Goal: Information Seeking & Learning: Learn about a topic

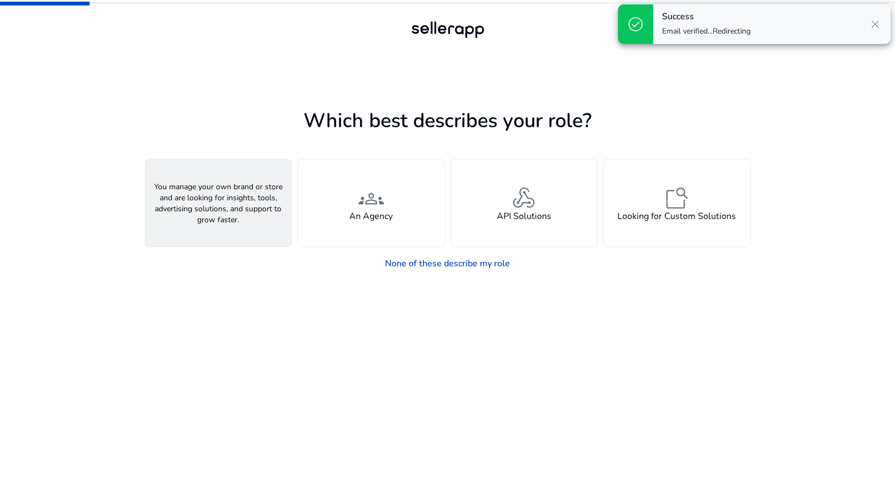
click at [248, 220] on div "person A Seller" at bounding box center [218, 203] width 146 height 87
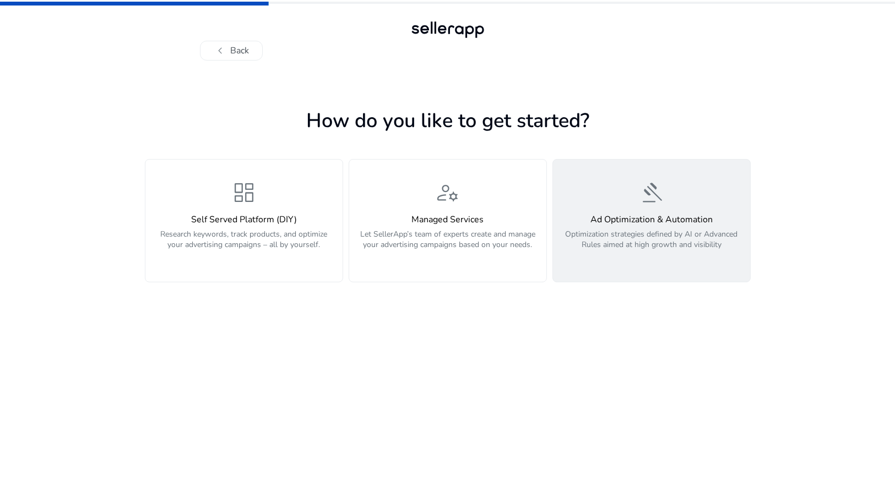
click at [665, 273] on button "gavel Ad Optimization & Automation Optimization strategies defined by AI or Adv…" at bounding box center [651, 220] width 198 height 123
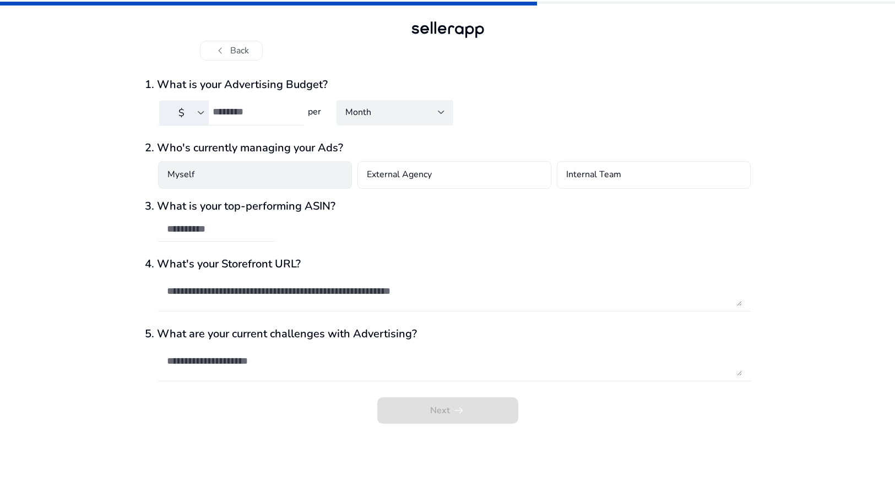
click at [329, 176] on div "Myself" at bounding box center [255, 175] width 194 height 28
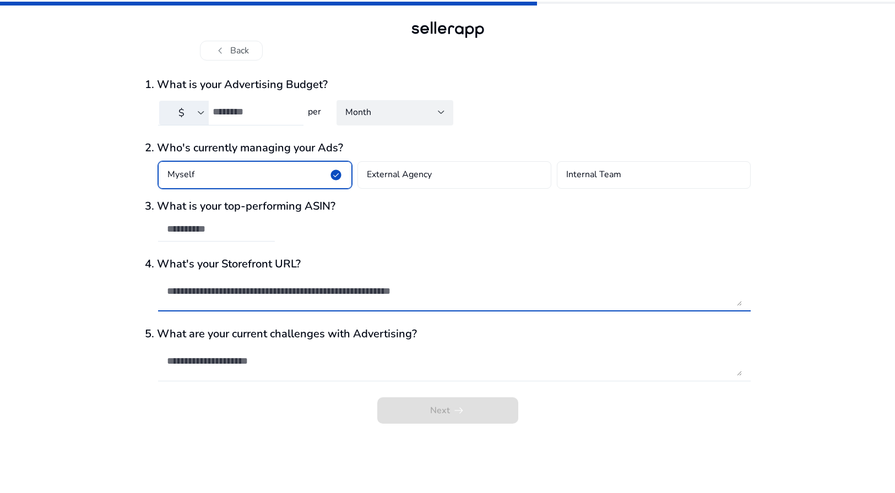
click at [375, 303] on textarea at bounding box center [454, 291] width 575 height 30
click at [243, 302] on textarea at bounding box center [454, 291] width 575 height 30
click at [359, 296] on textarea at bounding box center [454, 291] width 575 height 30
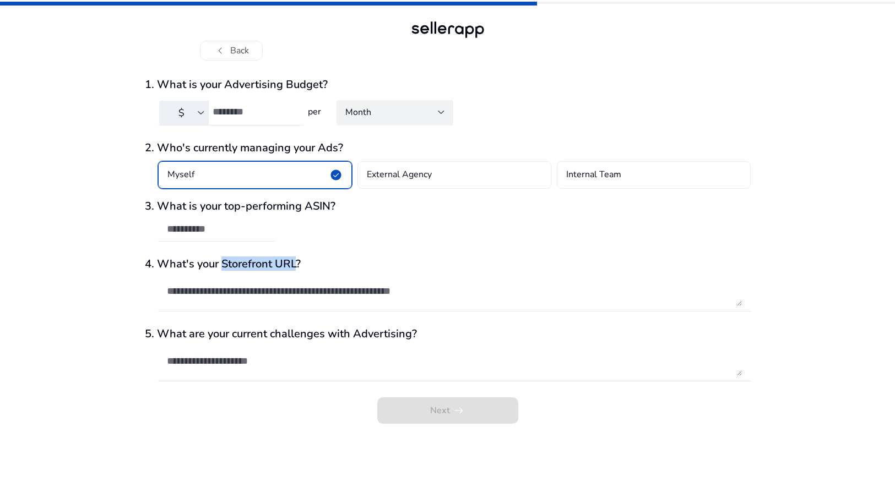
drag, startPoint x: 224, startPoint y: 263, endPoint x: 296, endPoint y: 262, distance: 72.1
click at [296, 262] on h3 "4. What's your Storefront URL?" at bounding box center [448, 264] width 606 height 13
copy h3 "Storefront URL"
click at [294, 299] on textarea at bounding box center [454, 291] width 575 height 30
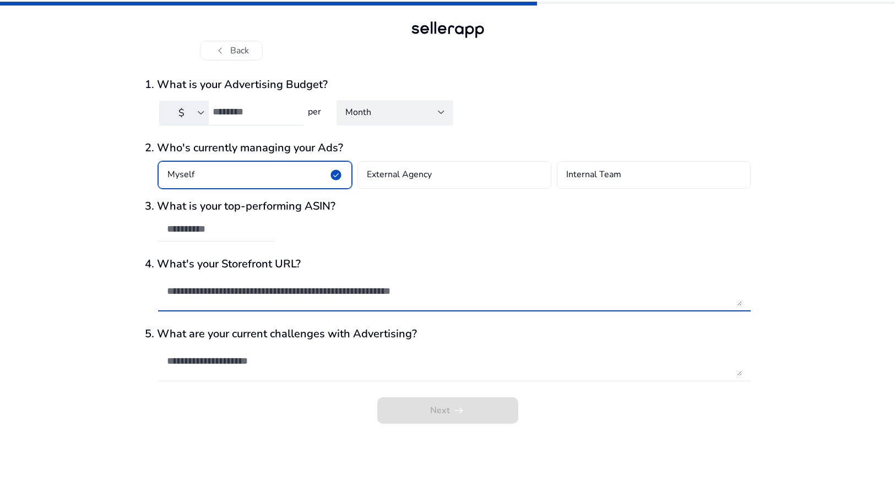
click at [297, 362] on textarea at bounding box center [454, 361] width 575 height 30
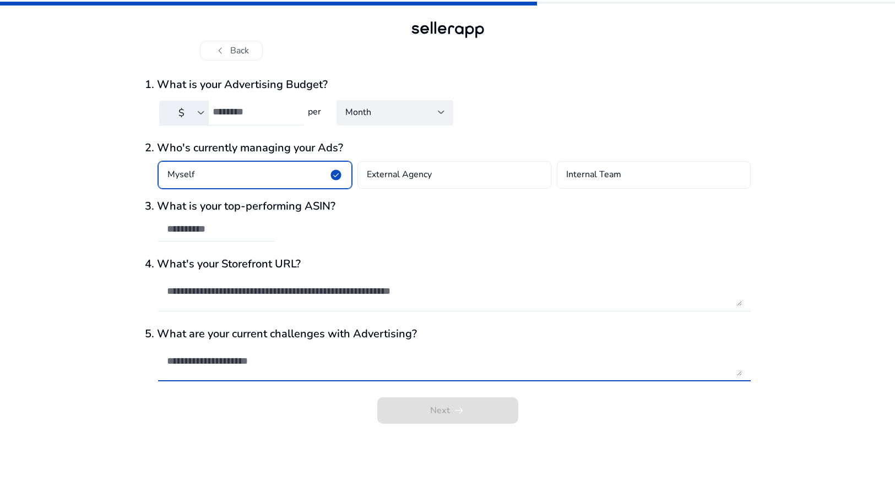
click at [434, 407] on div "Next arrow_right_alt" at bounding box center [448, 413] width 606 height 33
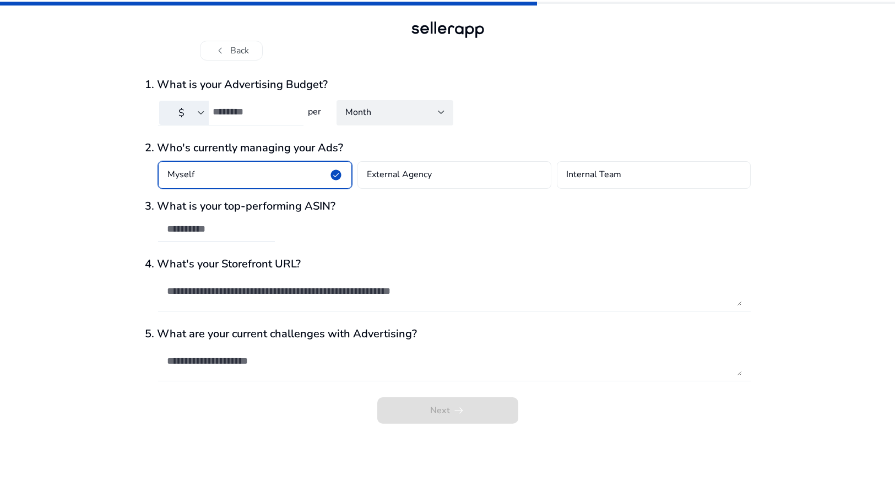
click at [239, 107] on input "number" at bounding box center [254, 112] width 82 height 12
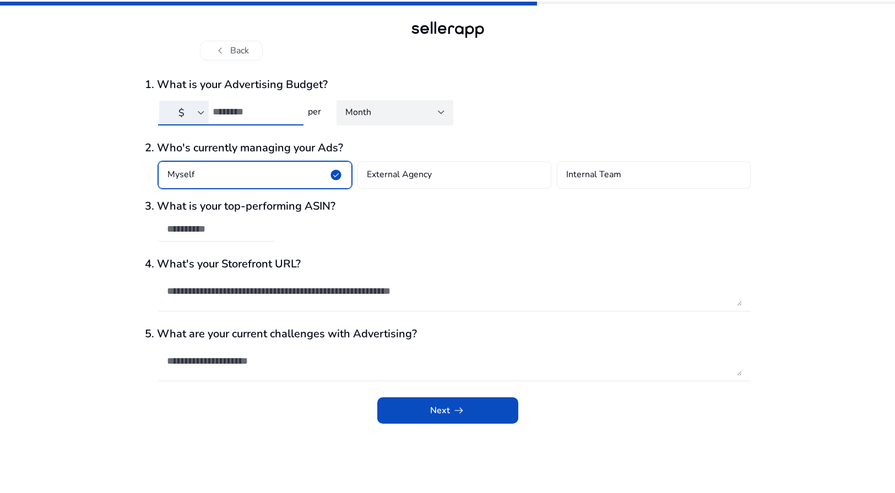
click at [373, 124] on div "Month" at bounding box center [394, 112] width 117 height 25
click at [375, 123] on div at bounding box center [447, 246] width 895 height 493
click at [249, 106] on input "***" at bounding box center [254, 112] width 82 height 12
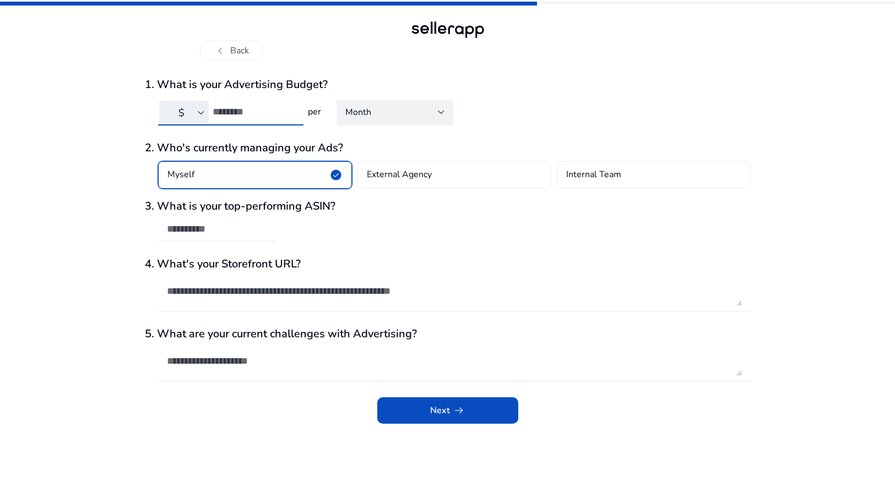
type input "***"
click at [263, 307] on div at bounding box center [454, 291] width 575 height 41
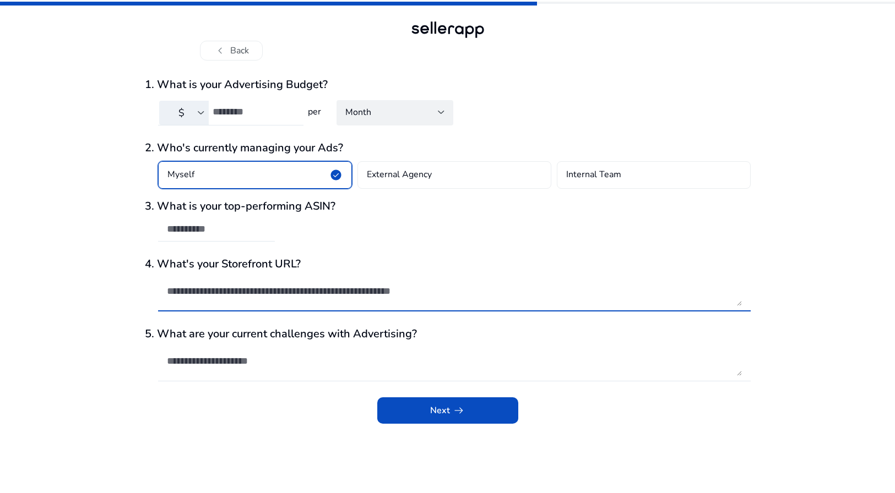
click at [263, 298] on textarea at bounding box center [454, 291] width 575 height 30
paste textarea "**********"
type textarea "**********"
click at [266, 364] on textarea at bounding box center [454, 361] width 575 height 30
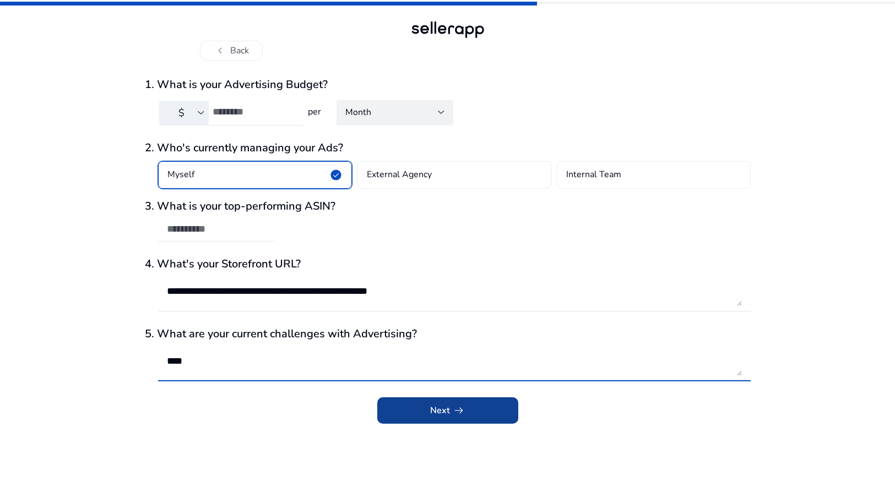
type textarea "***"
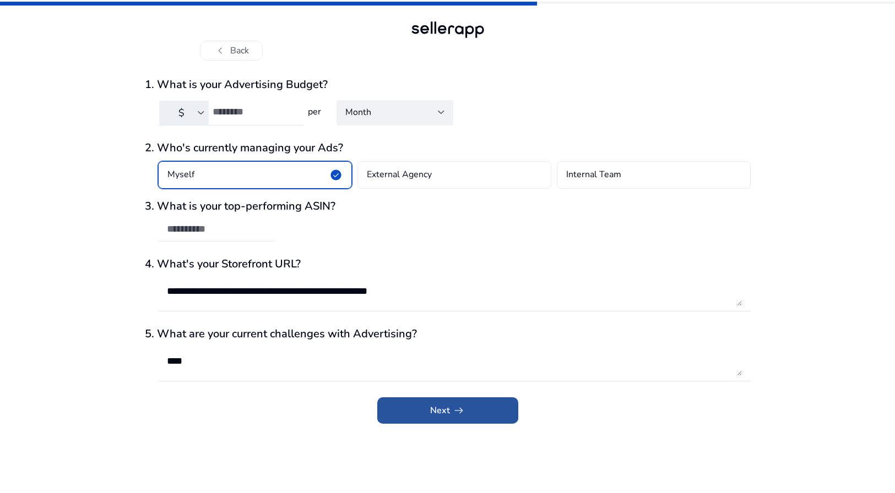
click at [411, 405] on span "submit" at bounding box center [447, 410] width 141 height 26
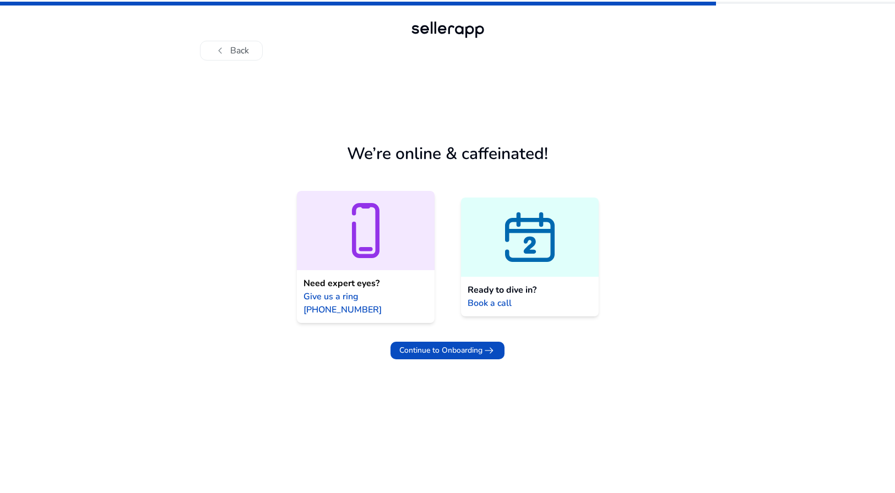
click at [547, 292] on div "Ready to dive in? Book a call" at bounding box center [530, 297] width 138 height 40
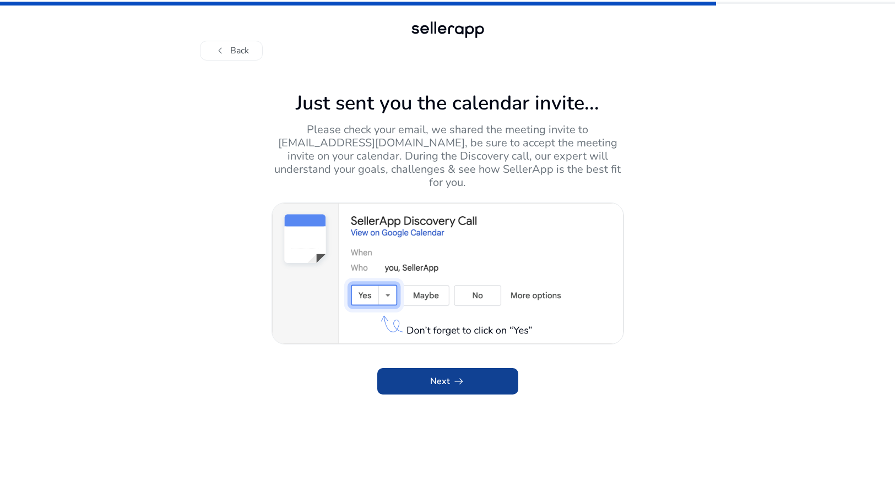
click at [467, 368] on span at bounding box center [447, 381] width 141 height 26
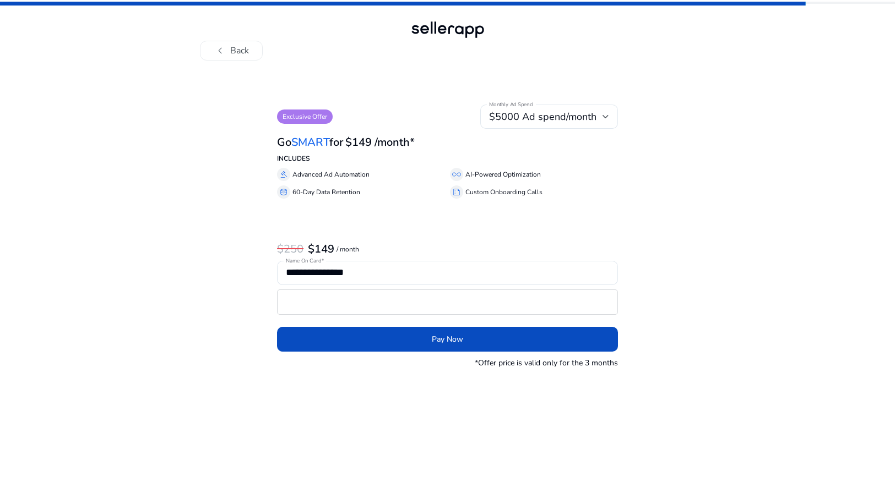
click at [211, 129] on app-feature-paywall-modal "**********" at bounding box center [448, 237] width 606 height 264
click at [573, 118] on span "$5000 Ad spend/month" at bounding box center [542, 116] width 107 height 13
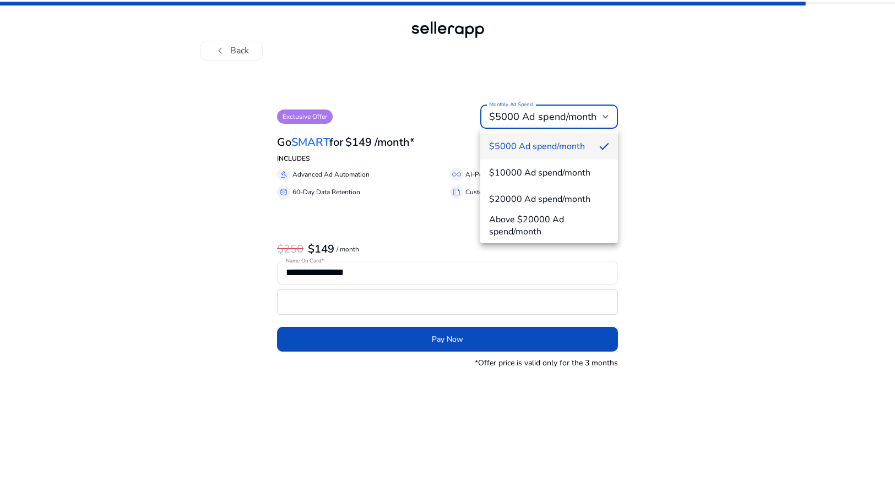
click at [437, 72] on div at bounding box center [447, 246] width 895 height 493
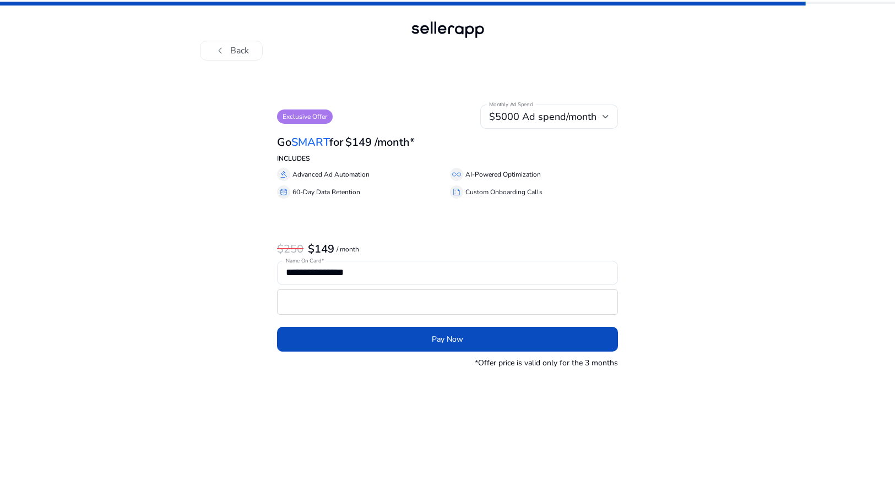
click at [294, 114] on p "Exclusive Offer" at bounding box center [305, 117] width 56 height 14
click at [476, 225] on div "**********" at bounding box center [447, 237] width 341 height 264
click at [247, 50] on button "chevron_left Back" at bounding box center [231, 51] width 63 height 20
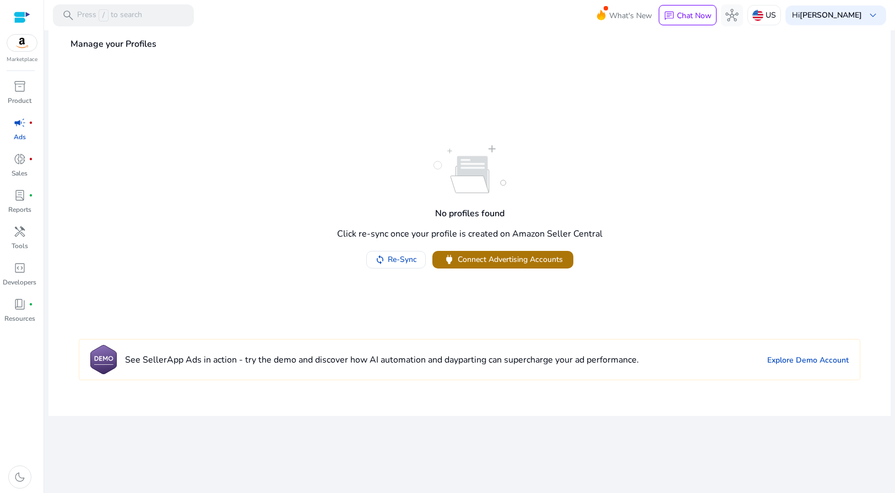
click at [535, 264] on span "Connect Advertising Accounts" at bounding box center [510, 260] width 105 height 12
click at [405, 260] on span "Re-Sync" at bounding box center [402, 260] width 29 height 12
click at [872, 22] on span "keyboard_arrow_down" at bounding box center [872, 15] width 13 height 13
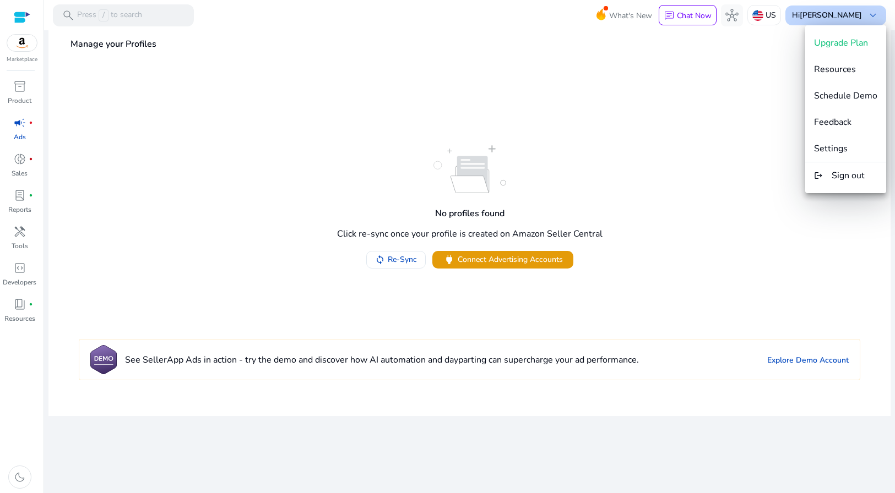
click at [872, 22] on div at bounding box center [447, 246] width 895 height 493
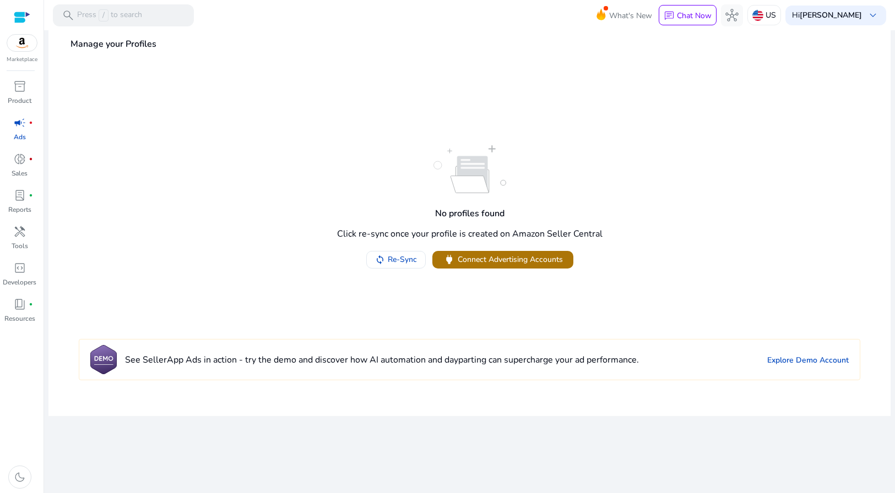
click at [458, 262] on span "Connect Advertising Accounts" at bounding box center [510, 260] width 105 height 12
click at [28, 95] on link "inventory_2 Product" at bounding box center [19, 96] width 39 height 36
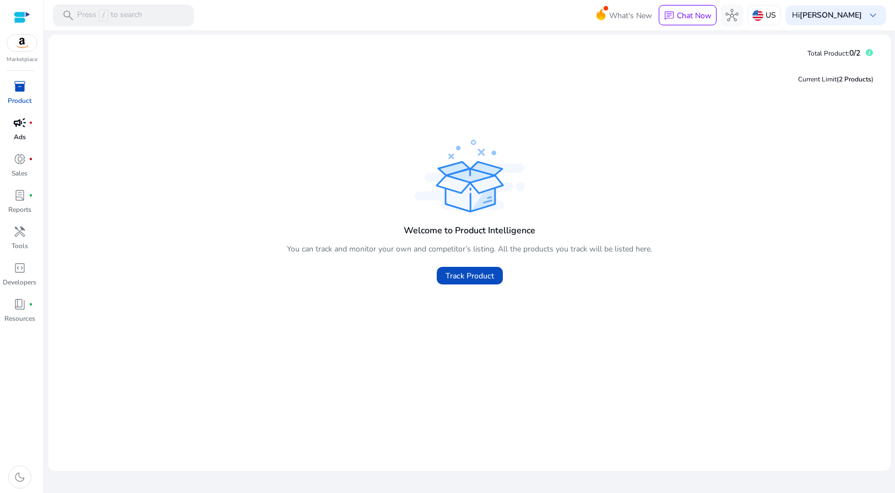
click at [16, 129] on span "campaign" at bounding box center [19, 122] width 13 height 13
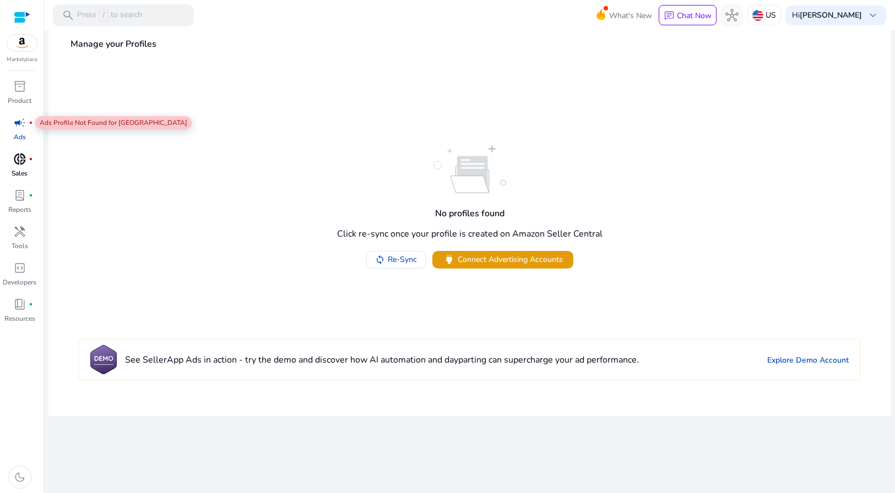
click at [21, 166] on span "donut_small" at bounding box center [19, 159] width 13 height 13
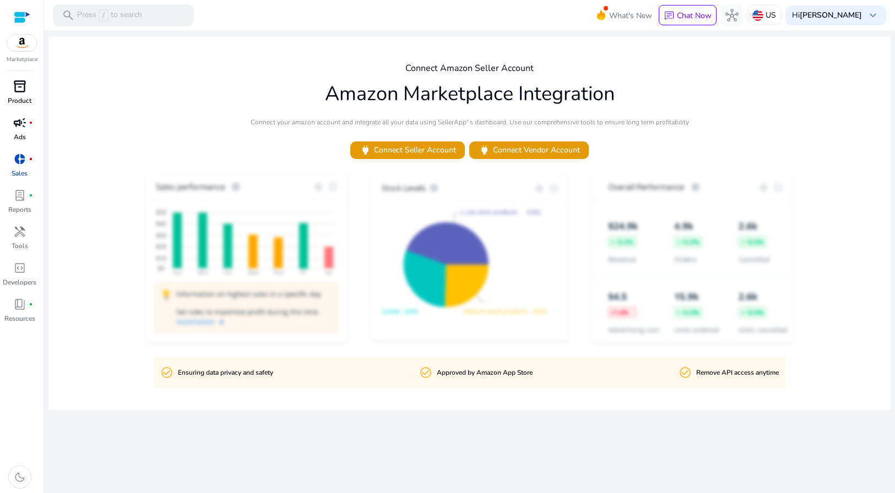
click at [26, 92] on div "inventory_2" at bounding box center [19, 87] width 31 height 18
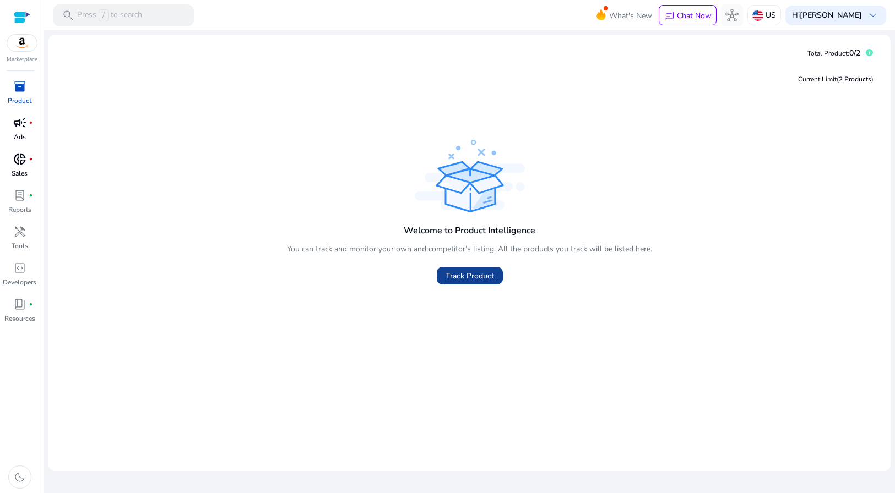
click at [498, 278] on span at bounding box center [470, 276] width 66 height 26
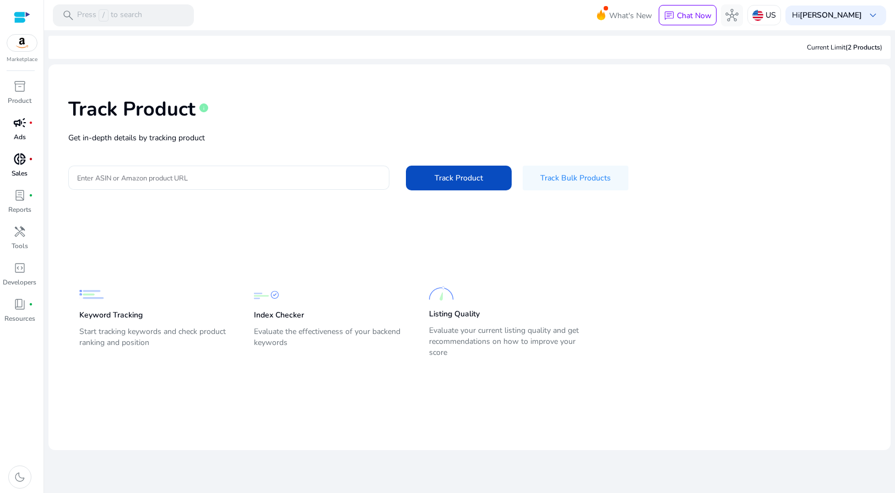
click at [206, 146] on div "Track Product info Get in-depth details by tracking product Enter ASIN or Amazo…" at bounding box center [469, 142] width 824 height 139
click at [205, 170] on div at bounding box center [228, 178] width 303 height 24
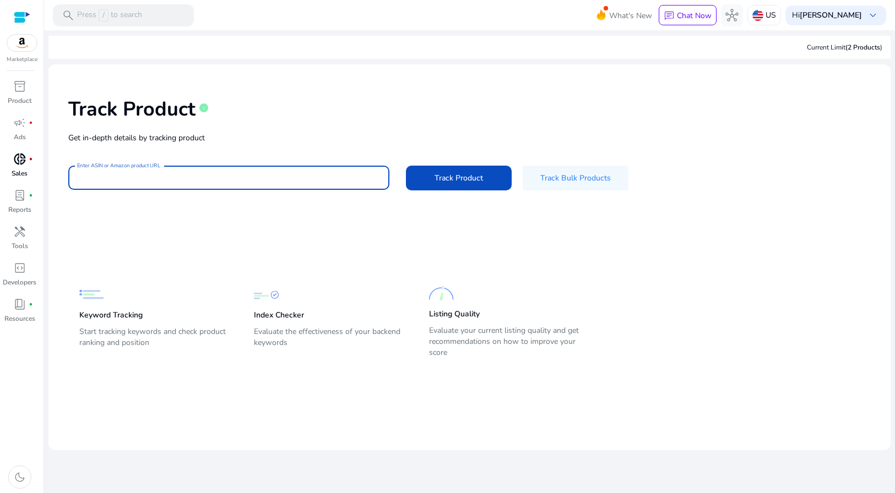
click at [182, 172] on input "Enter ASIN or Amazon product URL" at bounding box center [228, 178] width 303 height 12
paste input "**********"
type input "**********"
click at [450, 179] on span "Track Product" at bounding box center [458, 178] width 48 height 12
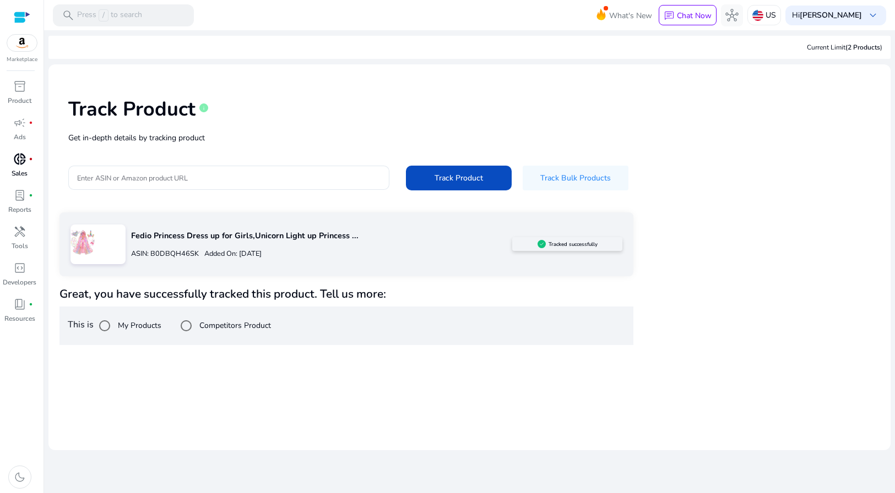
drag, startPoint x: 416, startPoint y: 242, endPoint x: 405, endPoint y: 241, distance: 11.1
click at [416, 242] on p "Fedio Princess Dress up for Girls,Unicorn Light up Princess ..." at bounding box center [321, 236] width 381 height 12
click at [303, 234] on p "Fedio Princess Dress up for Girls,Unicorn Light up Princess ..." at bounding box center [321, 236] width 381 height 12
click at [260, 238] on p "Fedio Princess Dress up for Girls,Unicorn Light up Princess ..." at bounding box center [321, 236] width 381 height 12
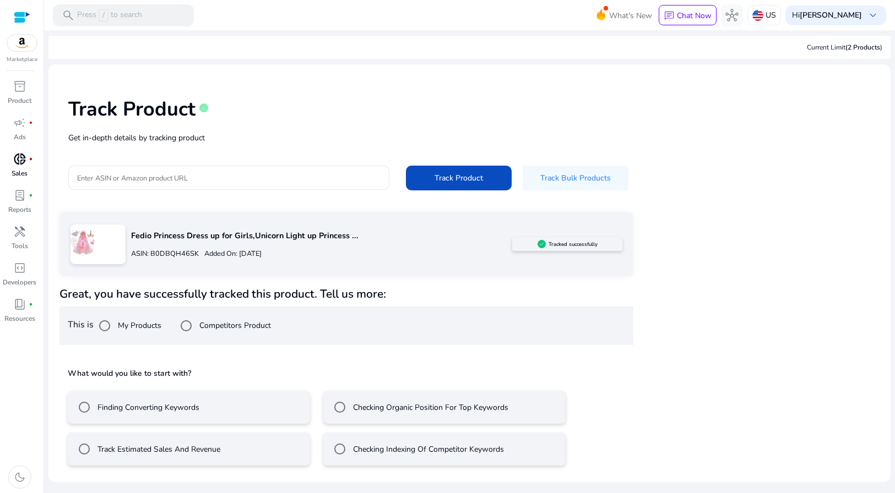
click at [223, 450] on mat-radio-button "Track Estimated Sales And Revenue" at bounding box center [189, 449] width 242 height 33
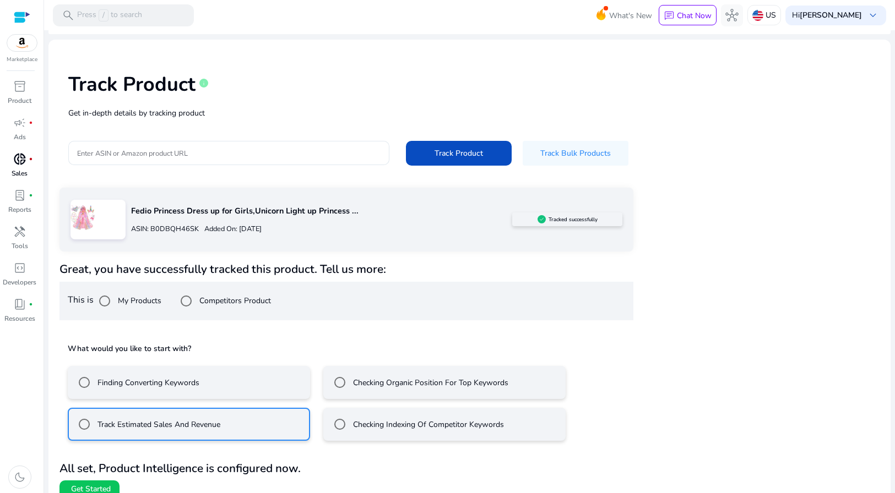
scroll to position [38, 0]
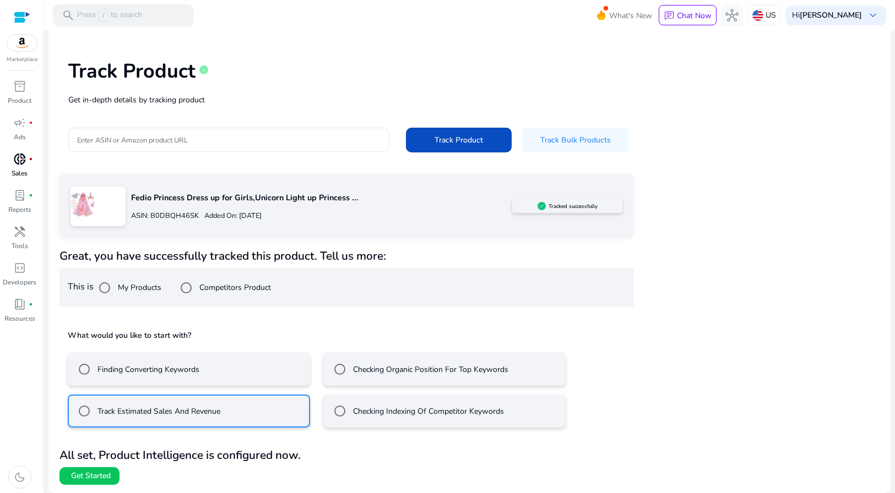
drag, startPoint x: 135, startPoint y: 363, endPoint x: 132, endPoint y: 385, distance: 22.3
click at [135, 364] on label "Finding Converting Keywords" at bounding box center [147, 370] width 104 height 12
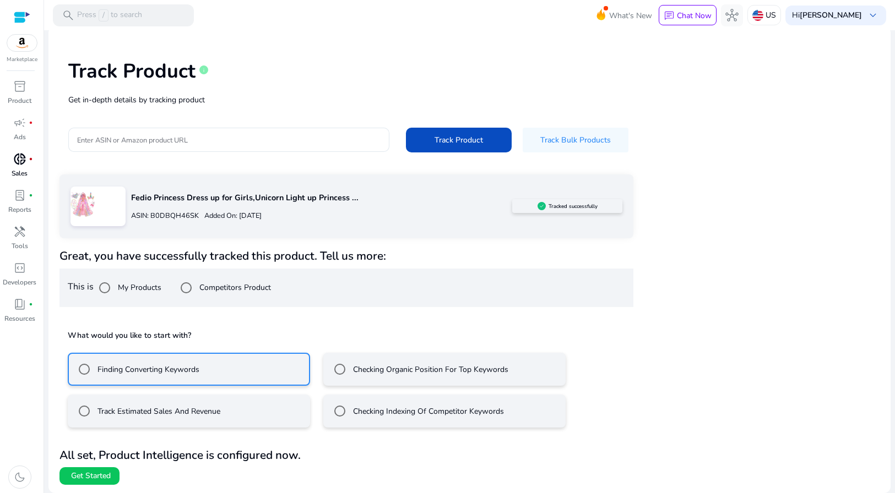
click at [90, 396] on mat-radio-button "Track Estimated Sales And Revenue" at bounding box center [189, 411] width 242 height 33
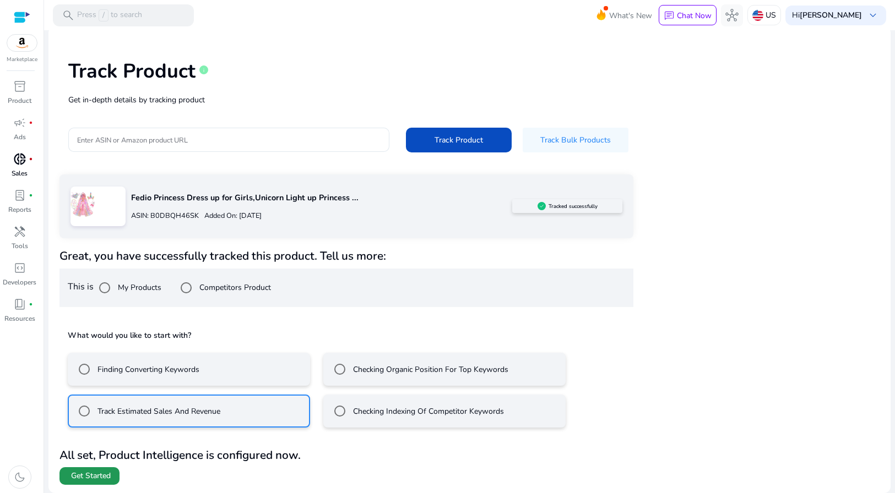
click at [101, 472] on span "Get Started" at bounding box center [91, 476] width 40 height 11
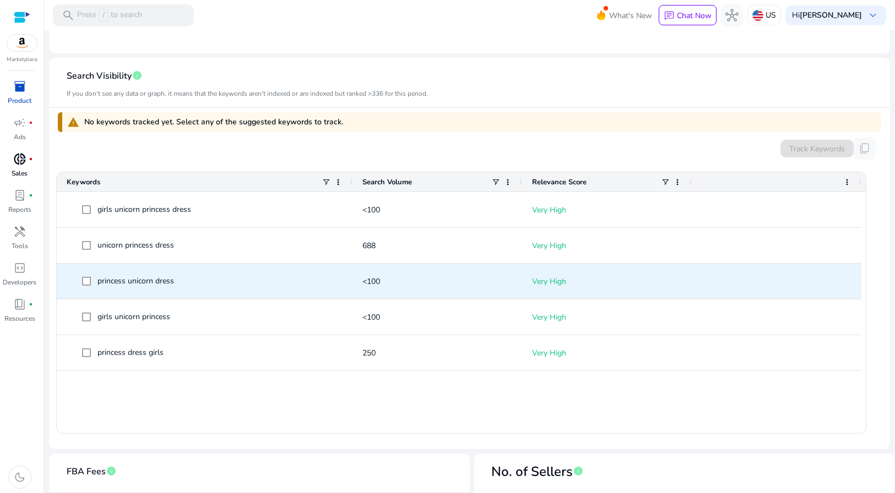
scroll to position [275, 0]
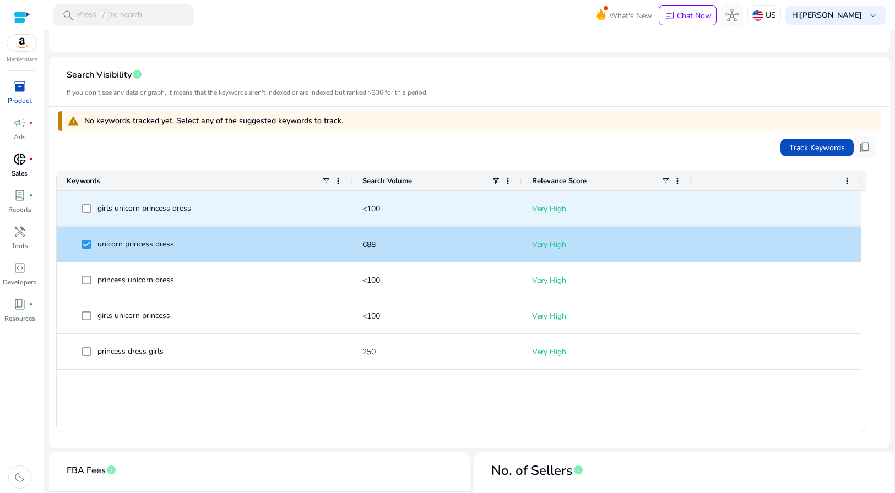
click at [92, 211] on span at bounding box center [89, 209] width 15 height 23
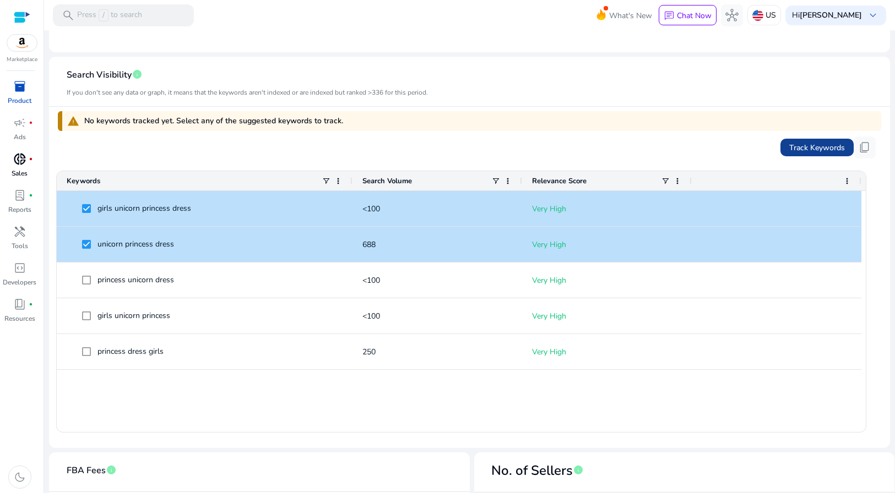
click at [816, 143] on span "Track Keywords" at bounding box center [817, 148] width 56 height 12
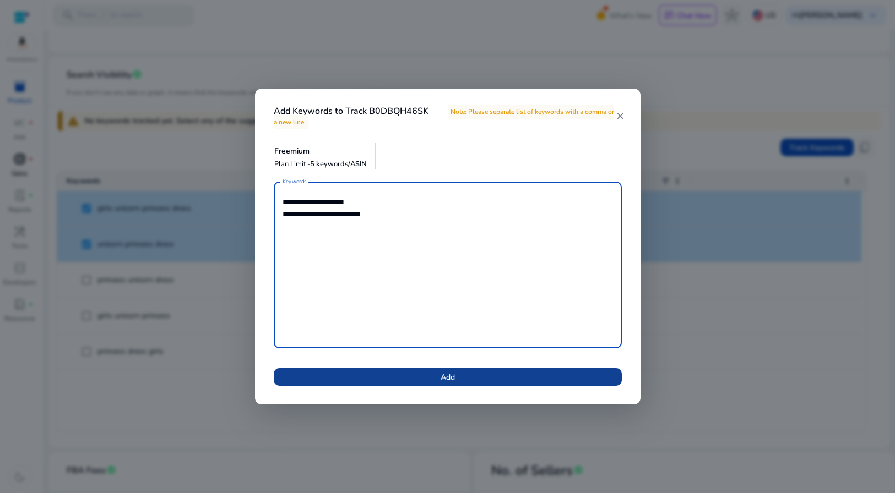
click at [460, 380] on span at bounding box center [448, 377] width 348 height 26
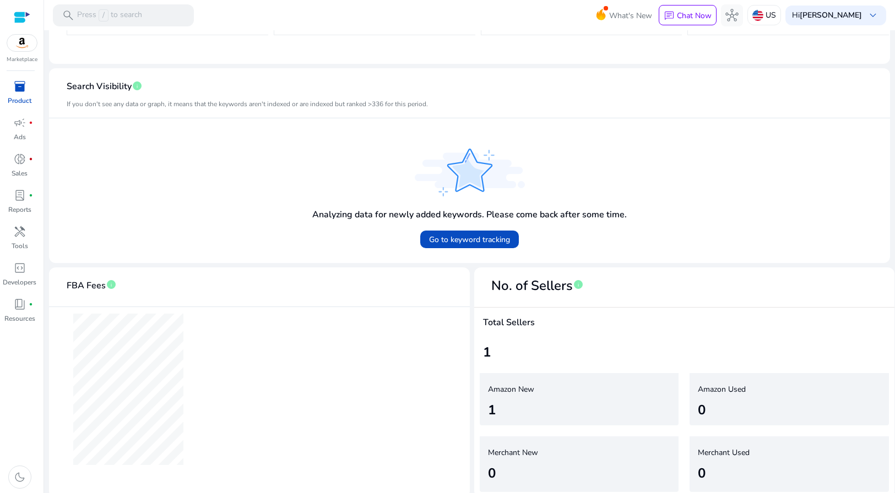
scroll to position [269, 0]
